Goal: Task Accomplishment & Management: Use online tool/utility

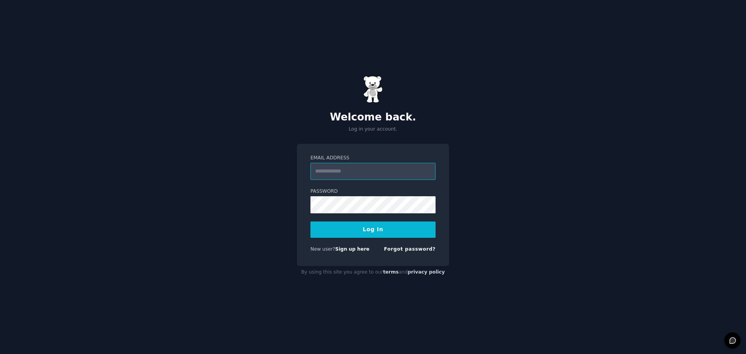
click at [369, 167] on input "Email Address" at bounding box center [372, 171] width 125 height 17
type input "**********"
click at [369, 226] on button "Log In" at bounding box center [372, 229] width 125 height 16
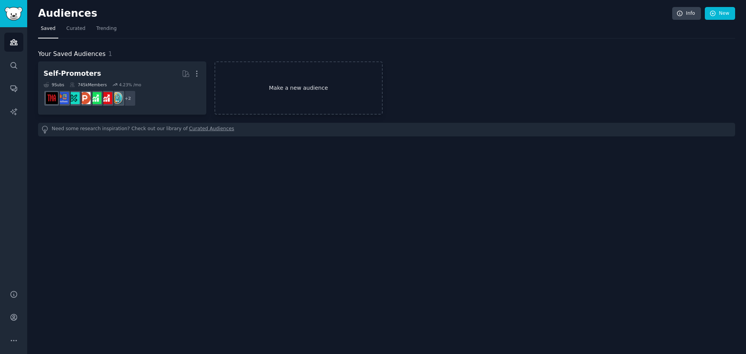
click at [255, 79] on link "Make a new audience" at bounding box center [298, 87] width 168 height 53
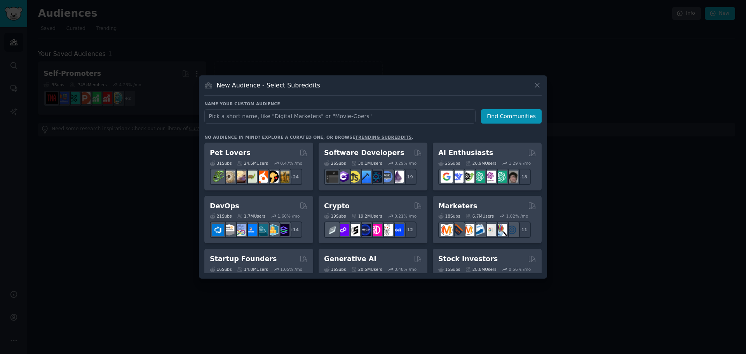
click at [269, 115] on input "text" at bounding box center [339, 116] width 271 height 14
type input "small and medium business"
click at [499, 119] on button "Find Communities" at bounding box center [511, 116] width 61 height 14
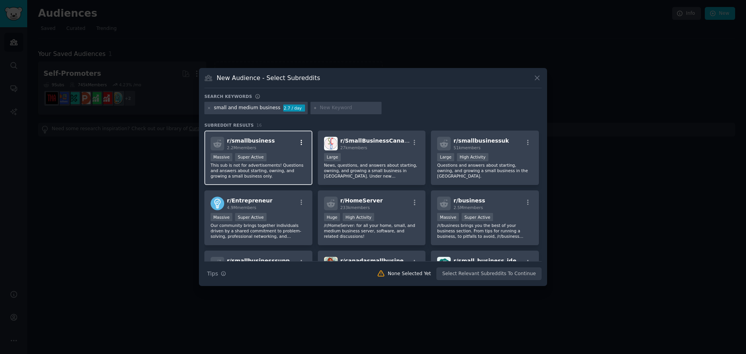
click at [303, 143] on icon "button" at bounding box center [301, 142] width 7 height 7
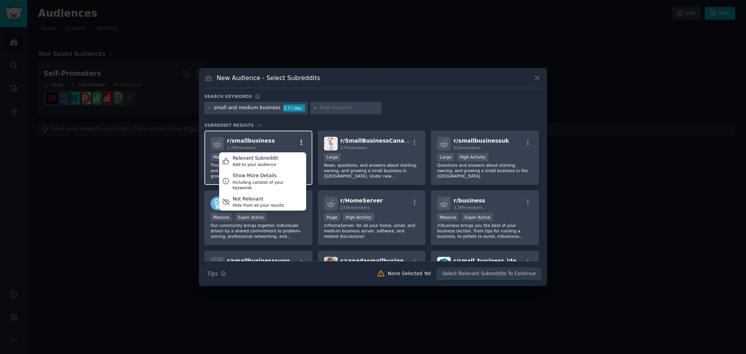
click at [301, 144] on icon "button" at bounding box center [302, 141] width 2 height 5
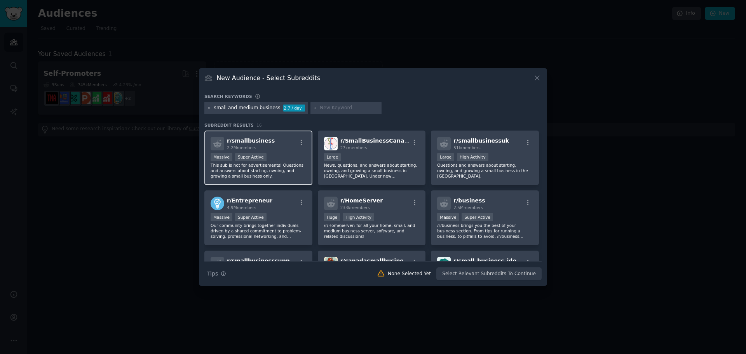
click at [269, 142] on div "r/ smallbusiness 2.2M members" at bounding box center [258, 144] width 96 height 14
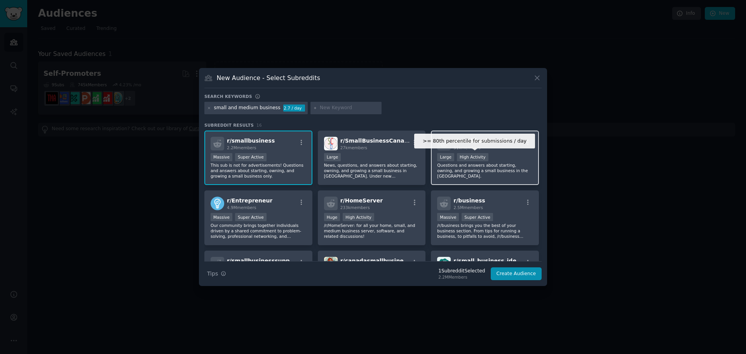
click at [478, 158] on div "High Activity" at bounding box center [472, 157] width 31 height 8
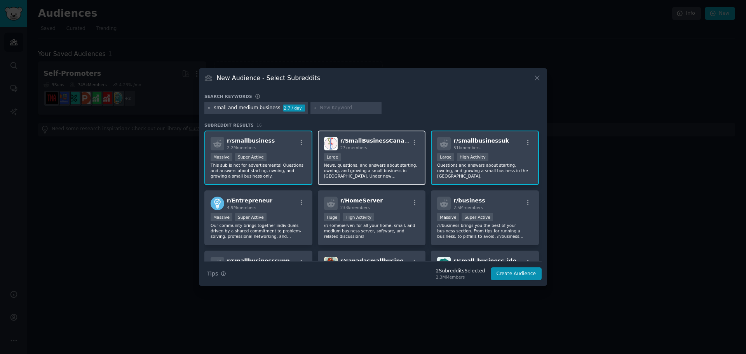
click at [371, 156] on div "Large" at bounding box center [372, 158] width 96 height 10
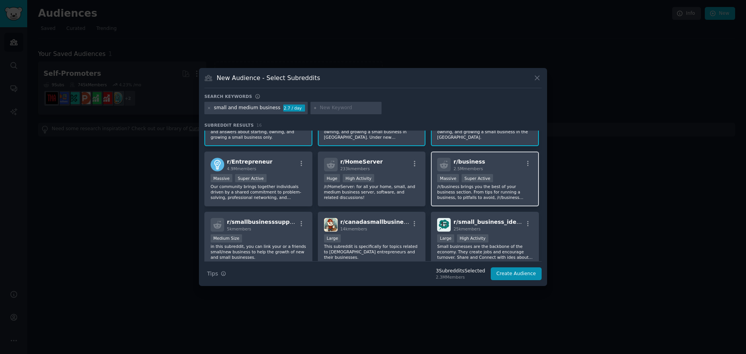
click at [504, 196] on p "/r/business brings you the best of your business section. From tips for running…" at bounding box center [485, 192] width 96 height 16
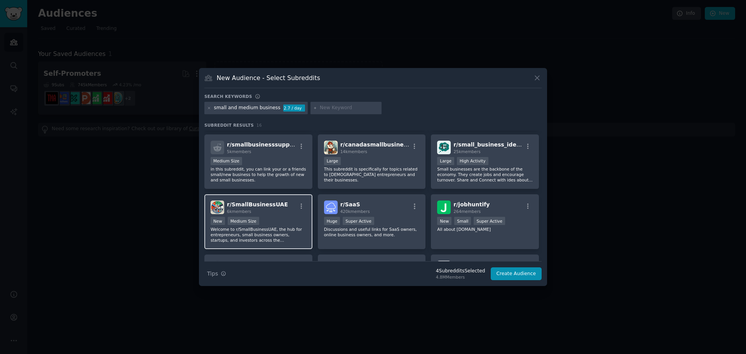
scroll to position [116, 0]
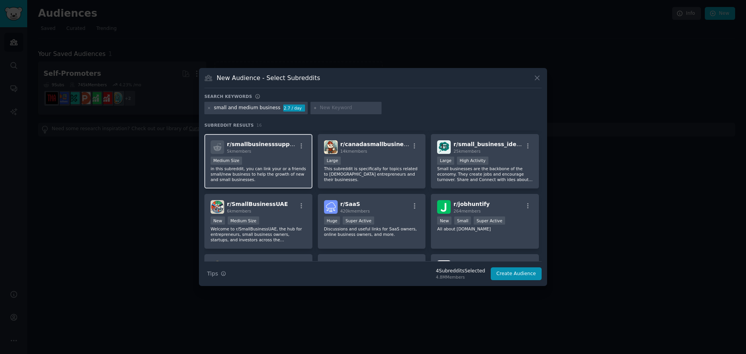
click at [269, 177] on p "in this subreddit, you can link your or a friends small/new business to help th…" at bounding box center [258, 174] width 96 height 16
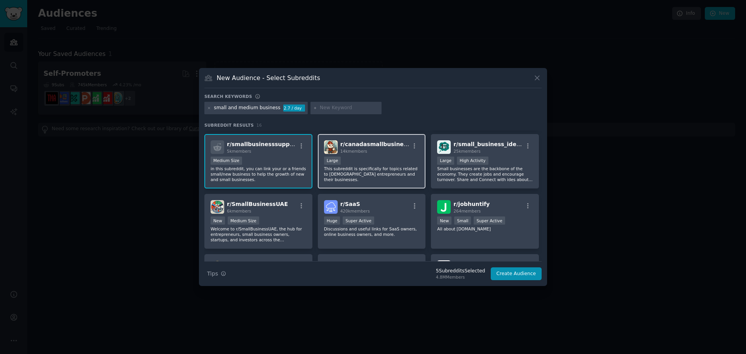
click at [357, 170] on p "This subreddit is specifically for topics related to Canadian entrepreneurs and…" at bounding box center [372, 174] width 96 height 16
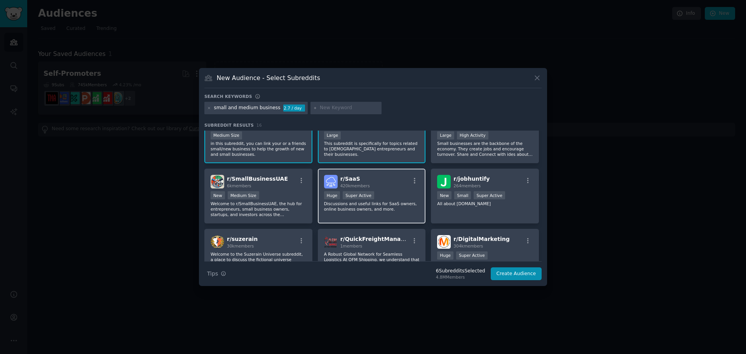
scroll to position [155, 0]
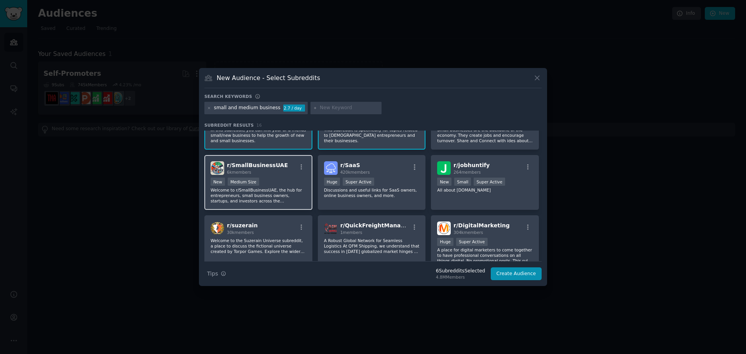
click at [269, 192] on p "Welcome to r/SmallBusinessUAE, the hub for entrepreneurs, small business owners…" at bounding box center [258, 195] width 96 height 16
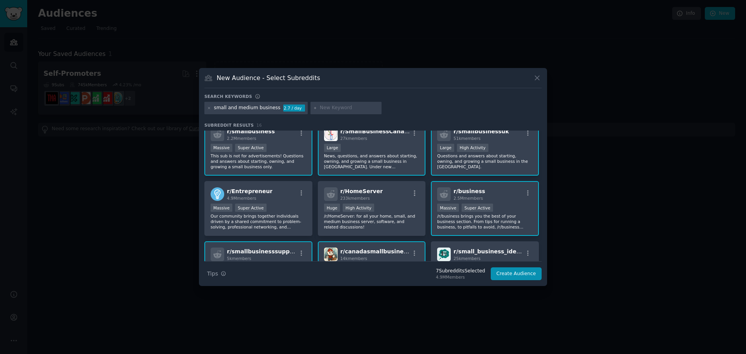
scroll to position [0, 0]
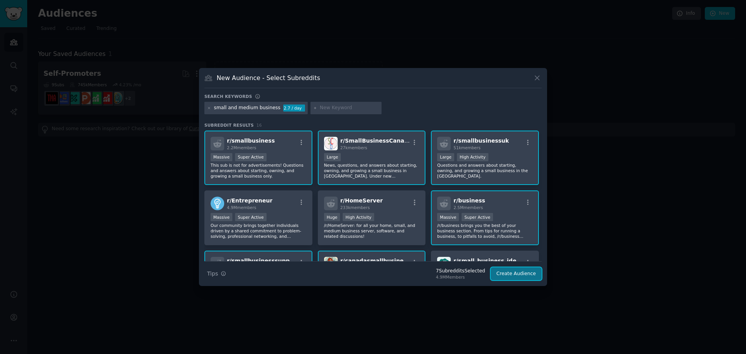
click at [523, 272] on button "Create Audience" at bounding box center [515, 273] width 51 height 13
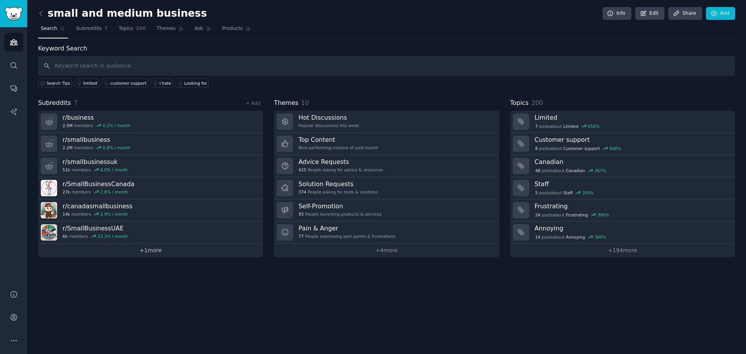
click at [141, 251] on link "+ 1 more" at bounding box center [150, 250] width 225 height 14
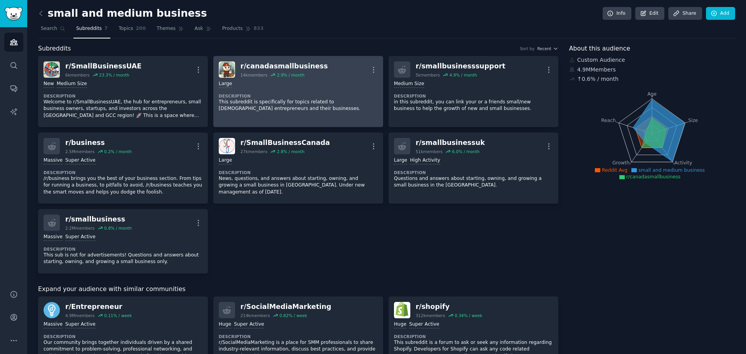
click at [303, 68] on div "r/ canadasmallbusiness" at bounding box center [283, 66] width 87 height 10
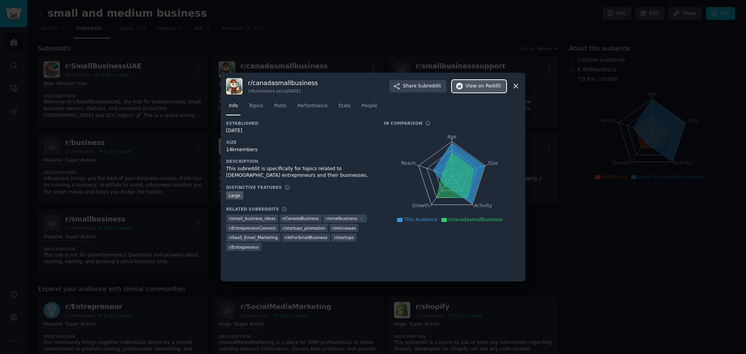
click at [471, 89] on span "View on Reddit" at bounding box center [482, 86] width 35 height 7
click at [515, 85] on icon at bounding box center [515, 86] width 8 height 8
